Goal: Information Seeking & Learning: Learn about a topic

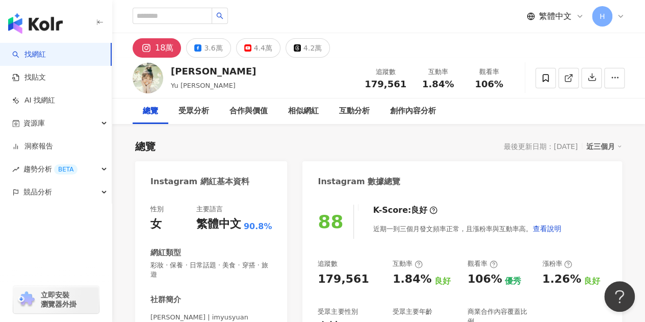
click at [284, 14] on div "繁體中文 H" at bounding box center [379, 16] width 492 height 33
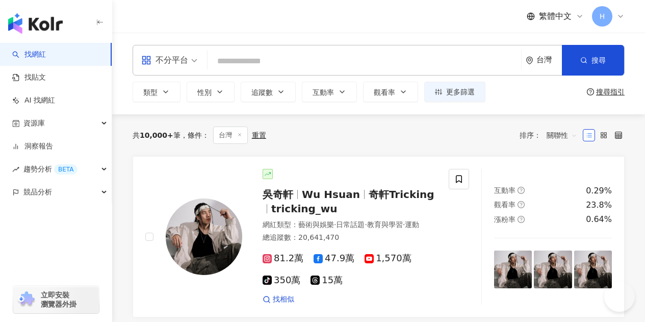
click at [266, 60] on input "search" at bounding box center [364, 60] width 305 height 19
type input "**********"
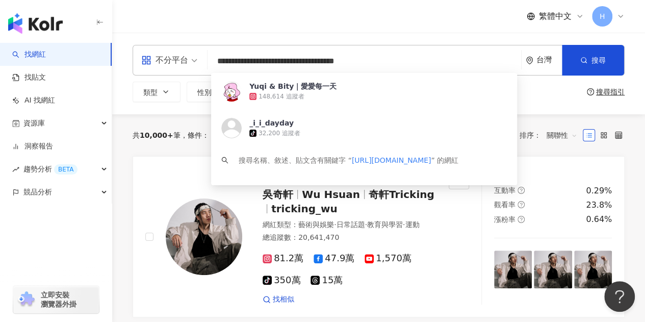
click at [325, 90] on div "Yuqi & Bity｜愛愛每一天" at bounding box center [292, 86] width 87 height 10
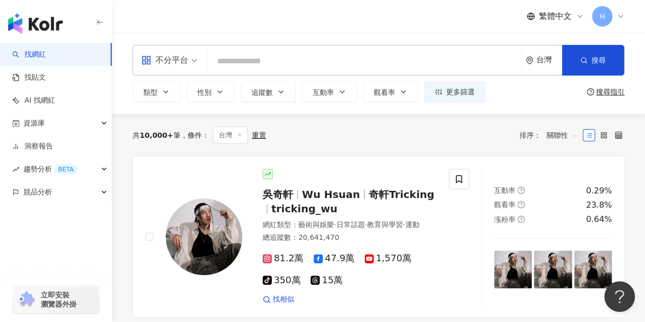
click at [261, 66] on input "search" at bounding box center [364, 60] width 305 height 19
paste input "**********"
type input "**********"
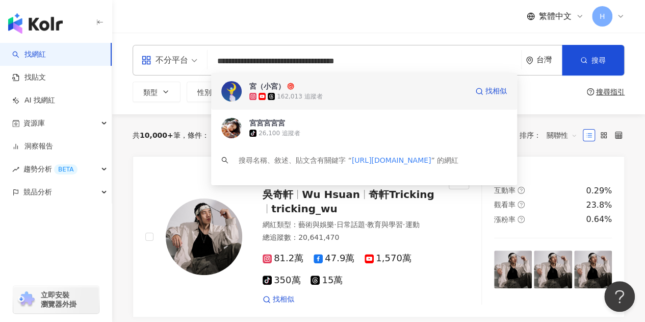
click at [361, 86] on span "宮（小宮）" at bounding box center [358, 86] width 218 height 10
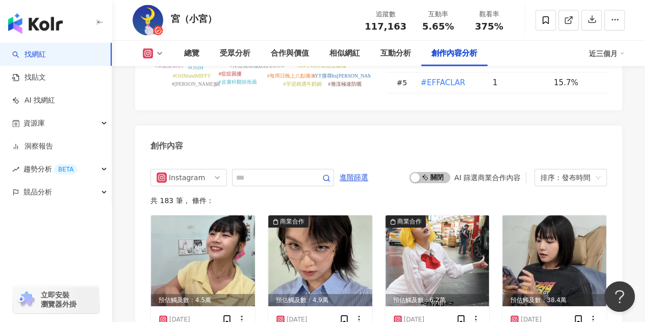
scroll to position [3007, 0]
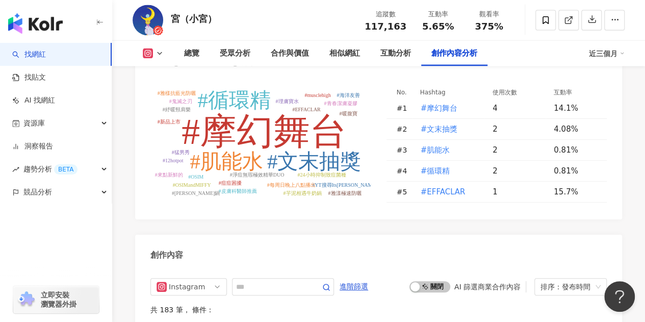
click at [273, 280] on input "text" at bounding box center [271, 286] width 71 height 12
type input "*"
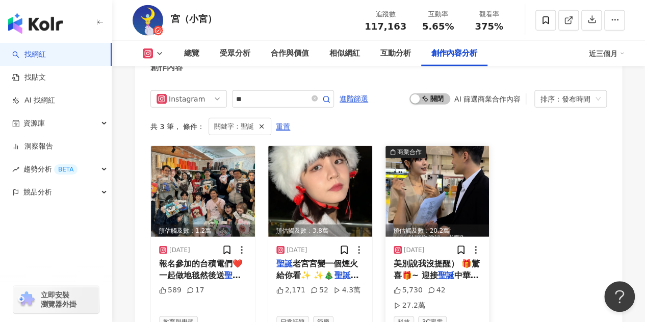
click at [442, 180] on img at bounding box center [437, 191] width 104 height 91
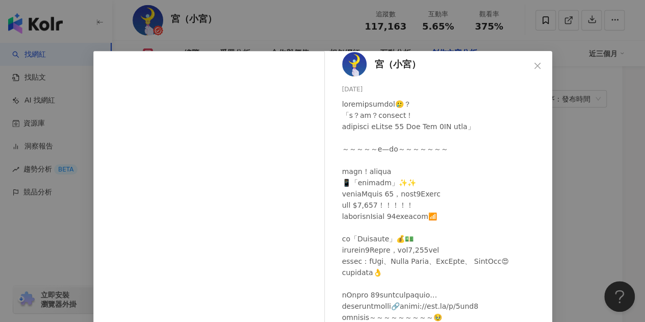
scroll to position [30, 0]
click at [534, 65] on icon "close" at bounding box center [537, 65] width 6 height 6
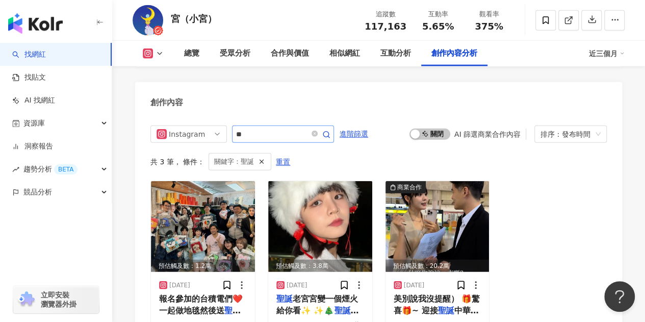
scroll to position [3144, 0]
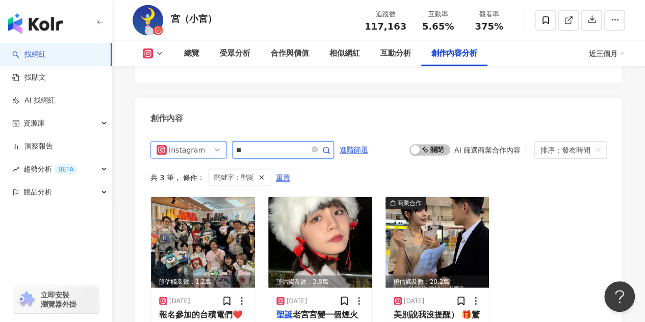
drag, startPoint x: 245, startPoint y: 117, endPoint x: 219, endPoint y: 118, distance: 26.0
click at [219, 141] on div "Instagram **" at bounding box center [241, 149] width 183 height 17
type input "*"
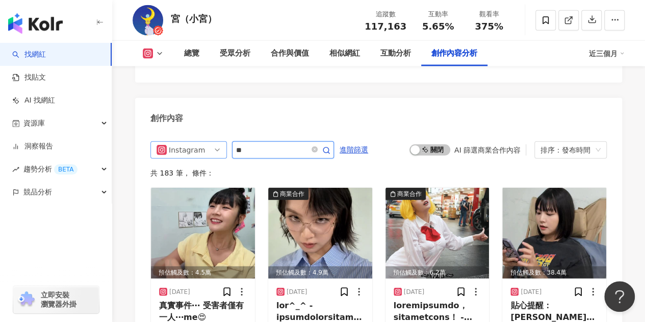
type input "**"
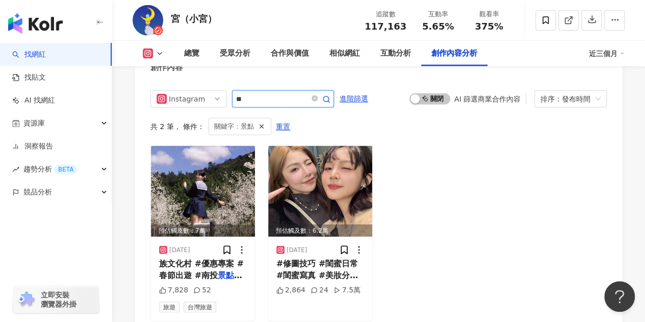
scroll to position [3144, 0]
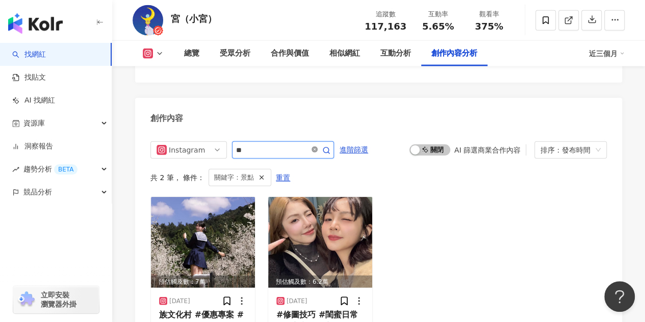
click at [318, 146] on icon "close-circle" at bounding box center [314, 149] width 6 height 6
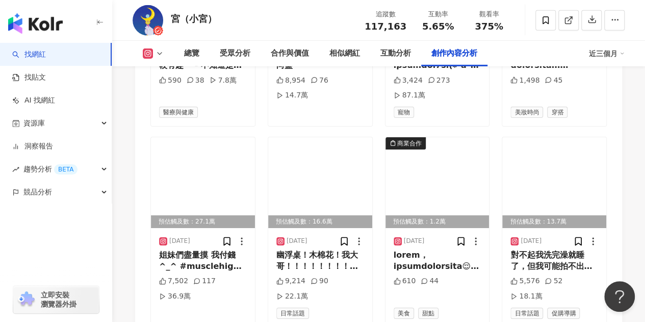
scroll to position [3602, 0]
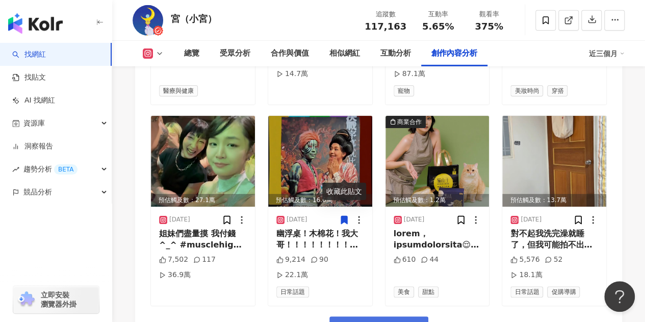
click at [402, 321] on span "看更多創作內容" at bounding box center [385, 327] width 64 height 11
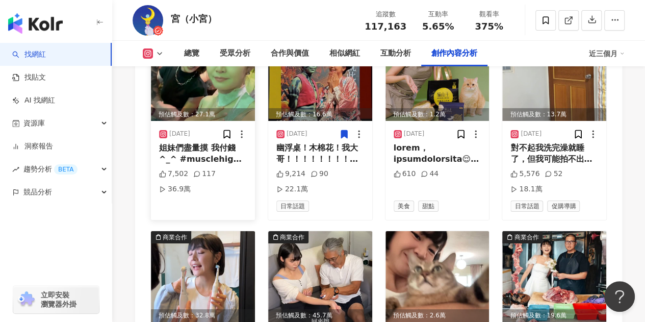
scroll to position [3704, 0]
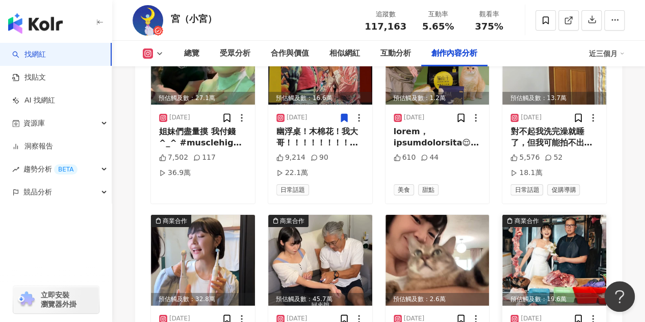
click at [565, 215] on img at bounding box center [554, 260] width 104 height 91
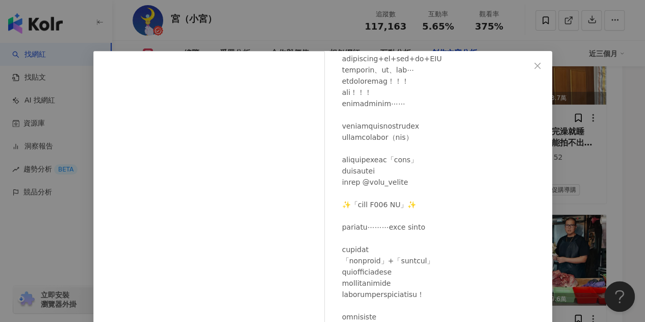
scroll to position [102, 0]
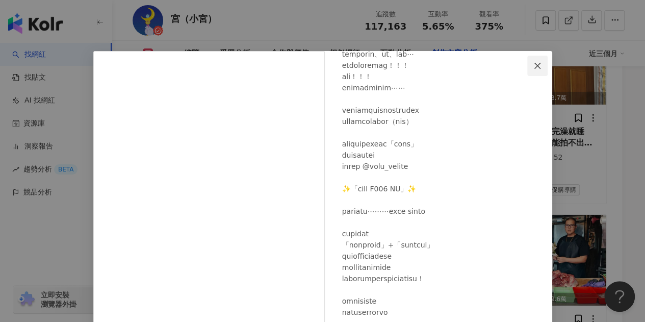
click at [533, 68] on icon "close" at bounding box center [537, 66] width 8 height 8
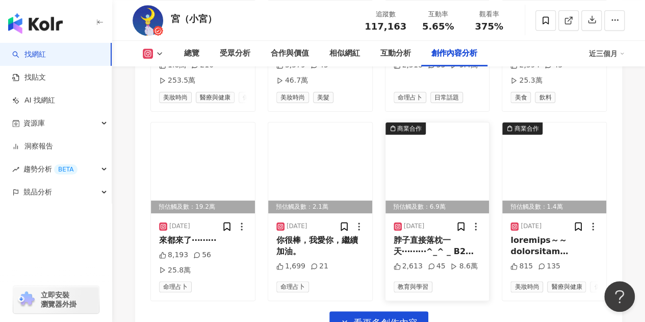
scroll to position [4214, 0]
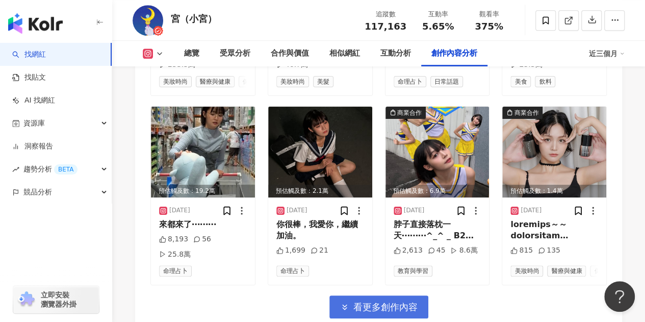
click at [390, 301] on span "看更多創作內容" at bounding box center [385, 306] width 64 height 11
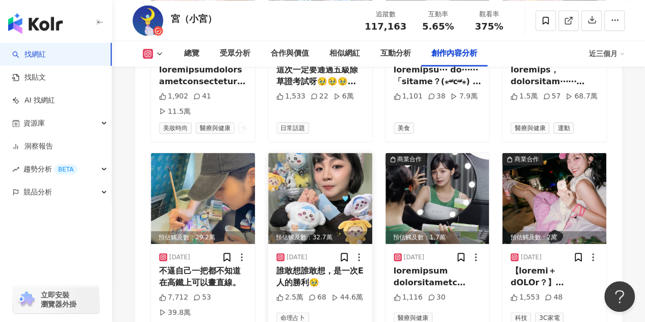
scroll to position [4775, 0]
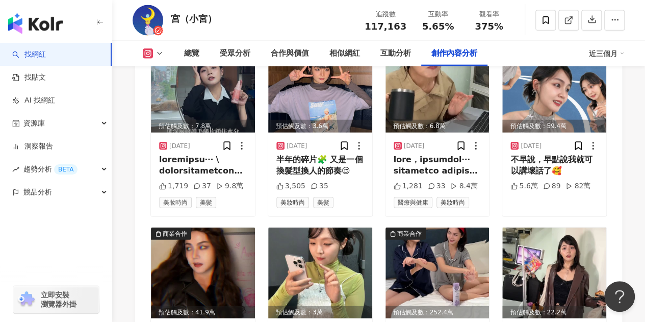
scroll to position [5080, 0]
